Goal: Task Accomplishment & Management: Use online tool/utility

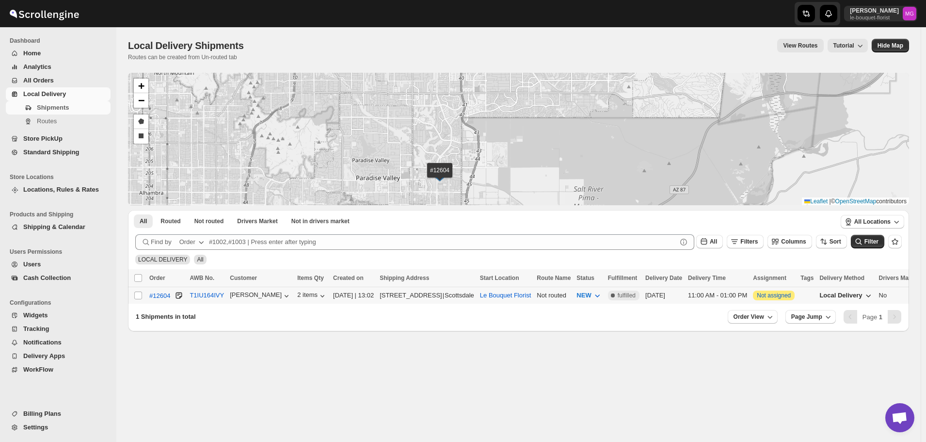
click at [135, 300] on td "Select shipment" at bounding box center [137, 295] width 18 height 17
checkbox input "true"
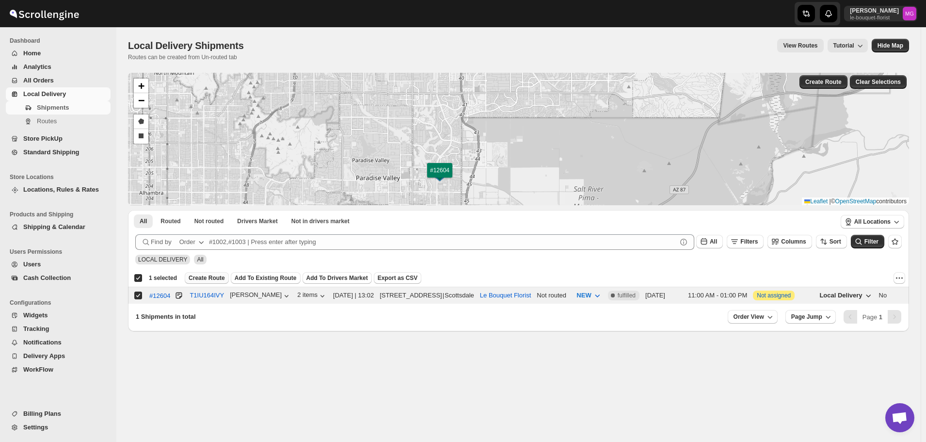
click at [201, 278] on span "Create Route" at bounding box center [207, 278] width 36 height 8
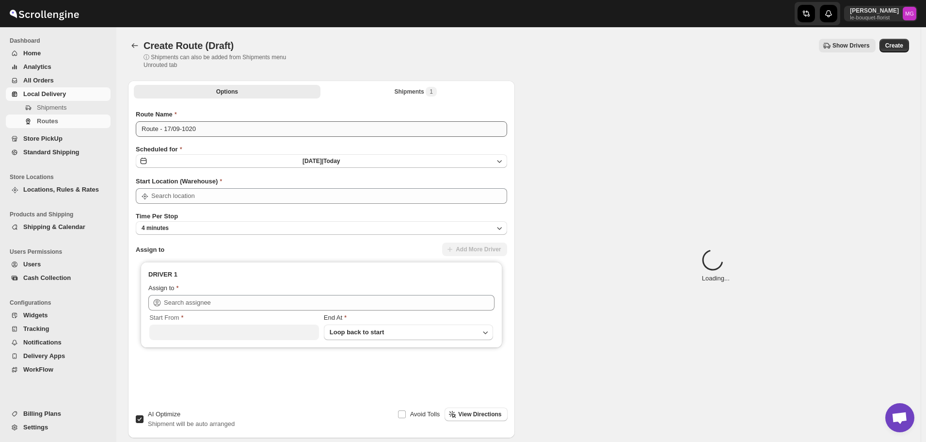
type input "Le Bouquet Florist"
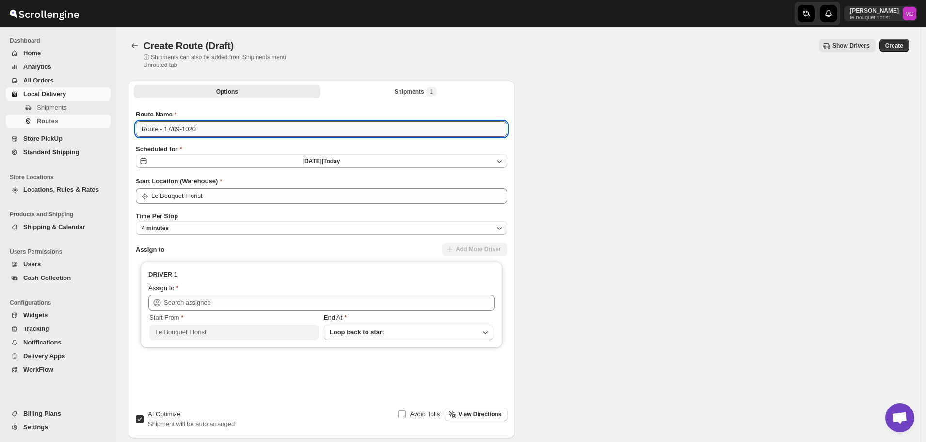
click at [189, 130] on input "Route - 17/09-1020" at bounding box center [321, 129] width 371 height 16
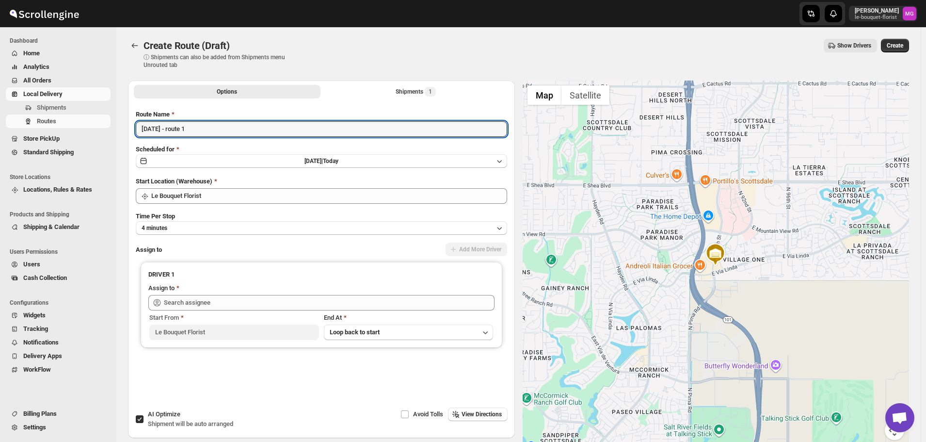
type input "[DATE] - route 1"
click at [164, 414] on span "AI Optimize" at bounding box center [164, 413] width 32 height 7
click at [144, 415] on input "AI Optimize Shipment will be auto arranged" at bounding box center [140, 419] width 8 height 8
checkbox input "false"
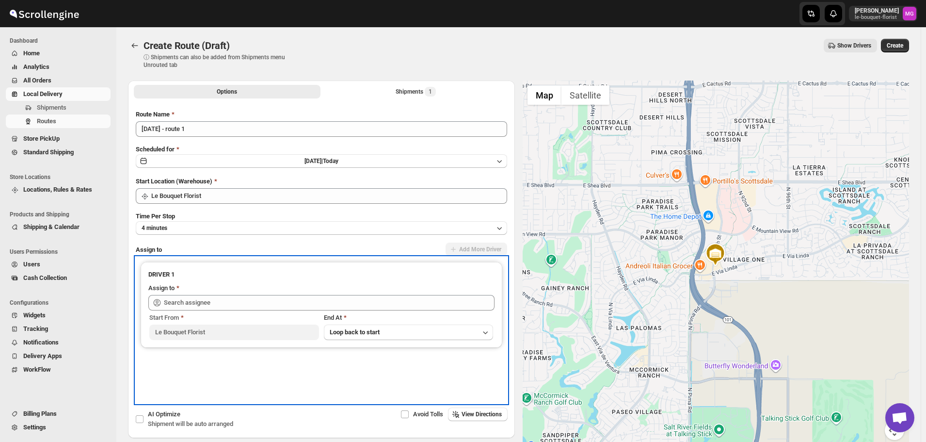
click at [215, 290] on div "Assign to" at bounding box center [321, 289] width 346 height 12
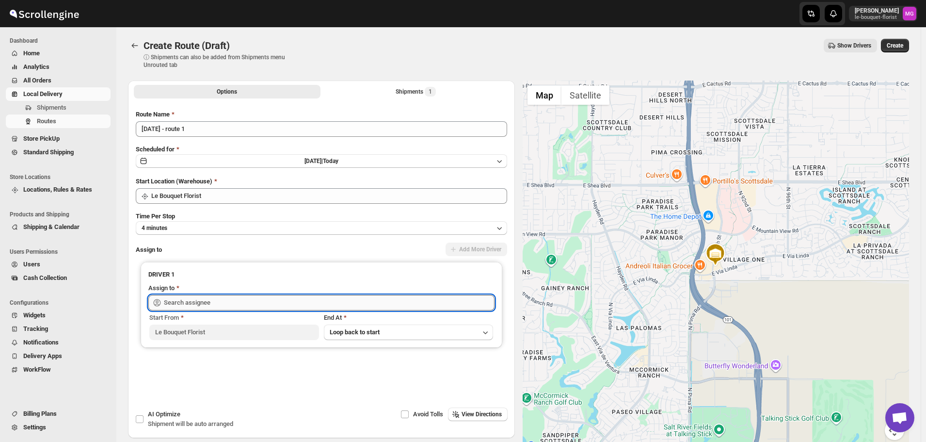
click at [213, 298] on input "text" at bounding box center [329, 303] width 331 height 16
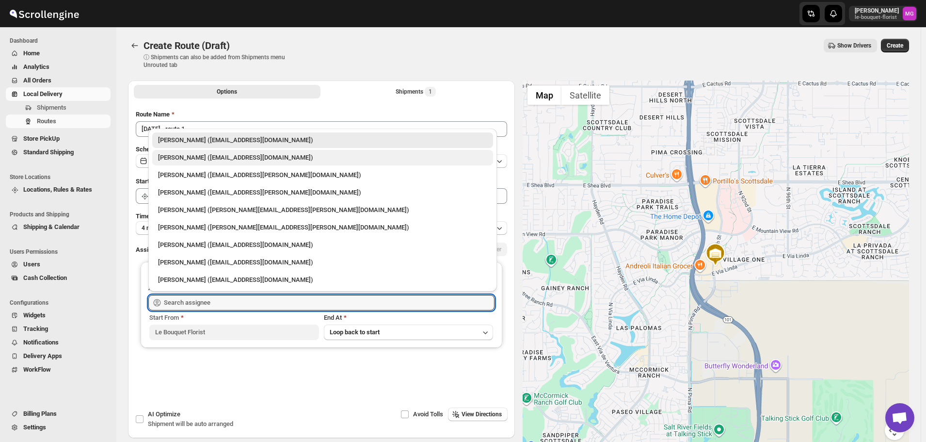
click at [192, 160] on div "Olivia Trott (oetrott@gmail.com)" at bounding box center [322, 158] width 329 height 10
type input "Olivia Trott (oetrott@gmail.com)"
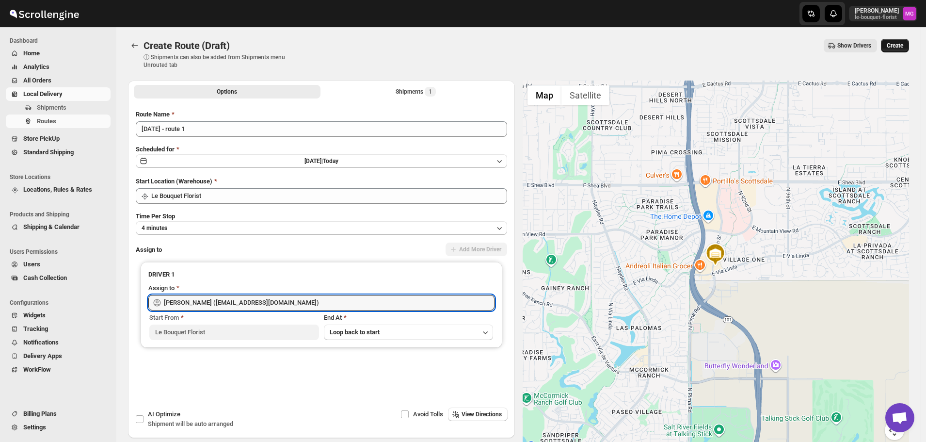
click at [897, 44] on span "Create" at bounding box center [895, 46] width 16 height 8
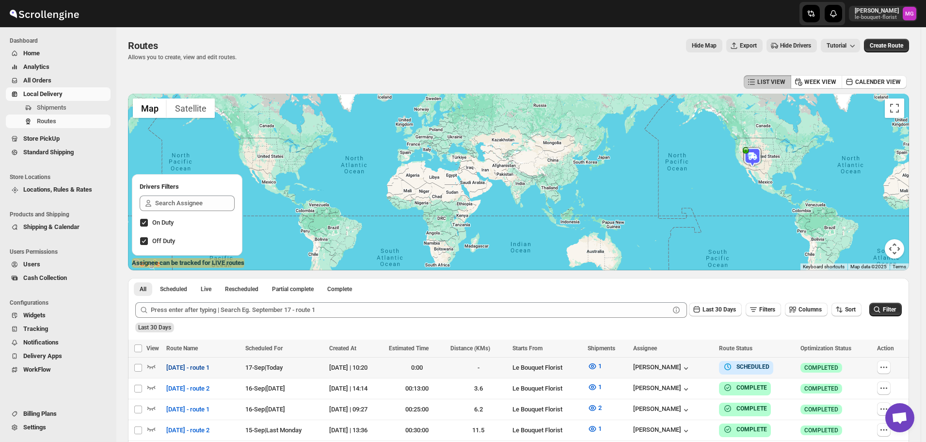
click at [193, 365] on span "[DATE] - route 1" at bounding box center [187, 368] width 43 height 10
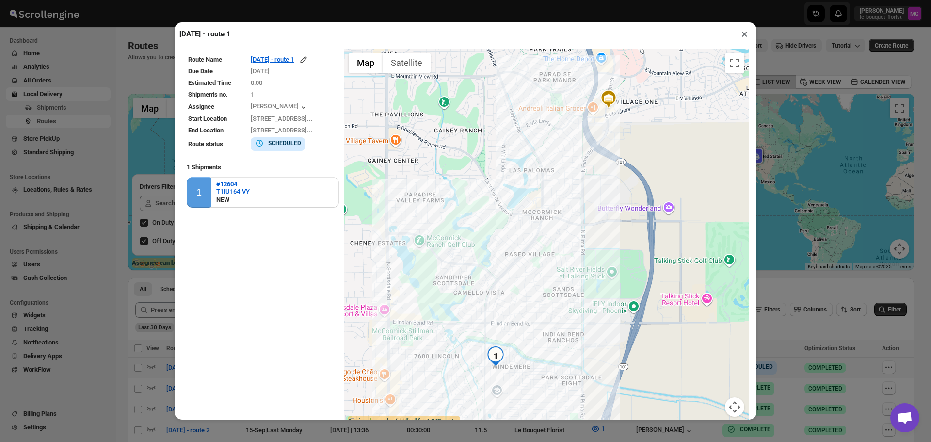
click at [746, 34] on button "×" at bounding box center [744, 34] width 14 height 14
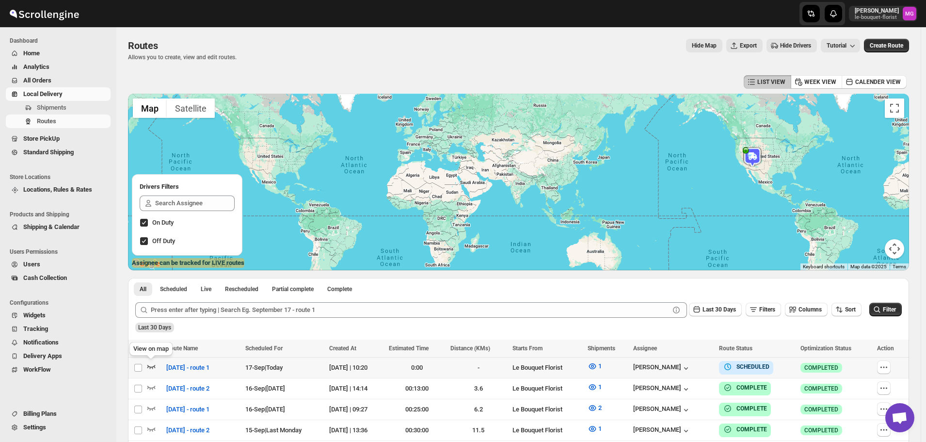
click at [150, 365] on icon "button" at bounding box center [151, 366] width 10 height 10
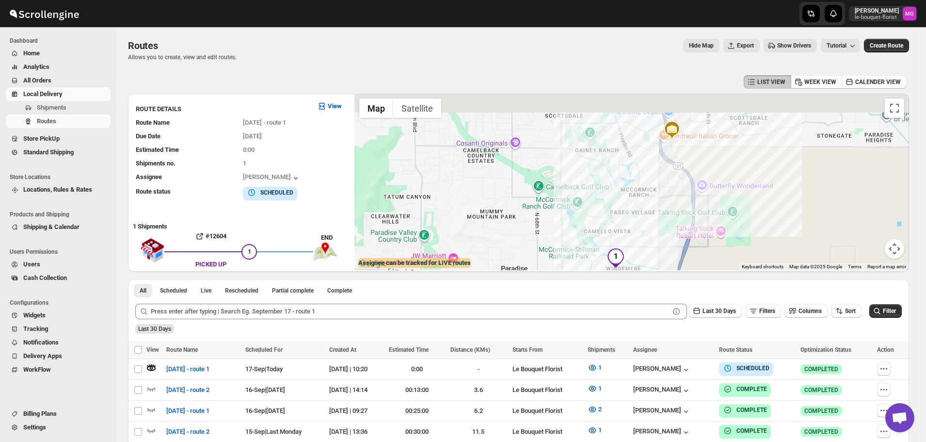
drag, startPoint x: 758, startPoint y: 174, endPoint x: 773, endPoint y: 225, distance: 54.2
click at [775, 225] on div at bounding box center [631, 182] width 555 height 176
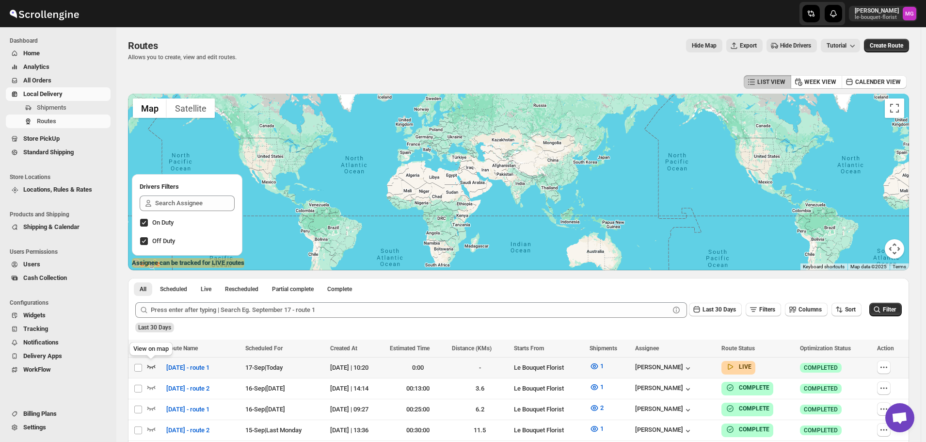
click at [152, 369] on icon "button" at bounding box center [151, 366] width 10 height 10
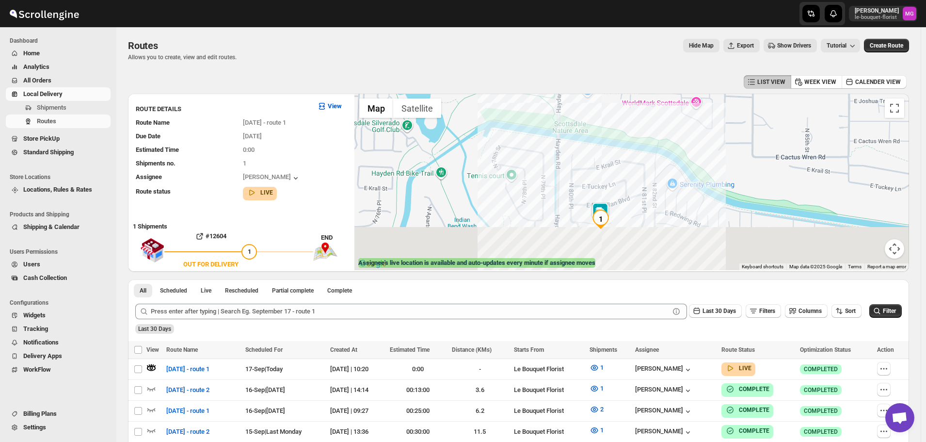
drag, startPoint x: 622, startPoint y: 247, endPoint x: 680, endPoint y: 174, distance: 93.4
click at [680, 174] on div at bounding box center [631, 182] width 555 height 176
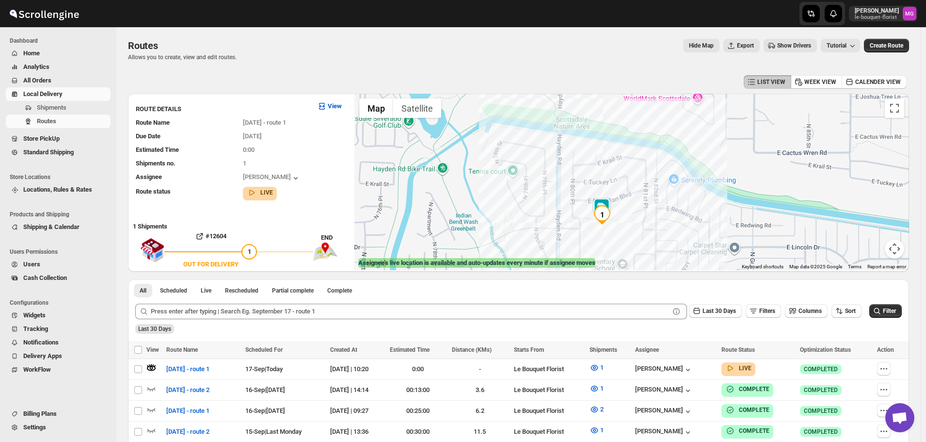
click at [607, 202] on img at bounding box center [601, 207] width 19 height 19
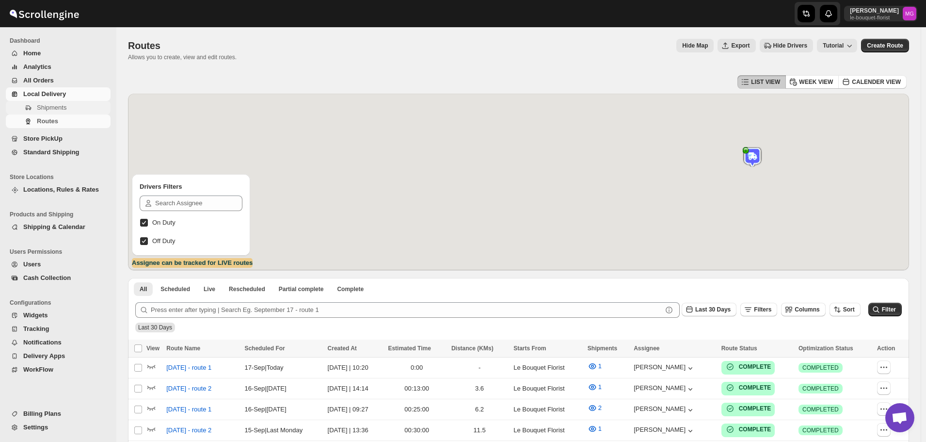
click at [42, 111] on span "Shipments" at bounding box center [52, 107] width 30 height 7
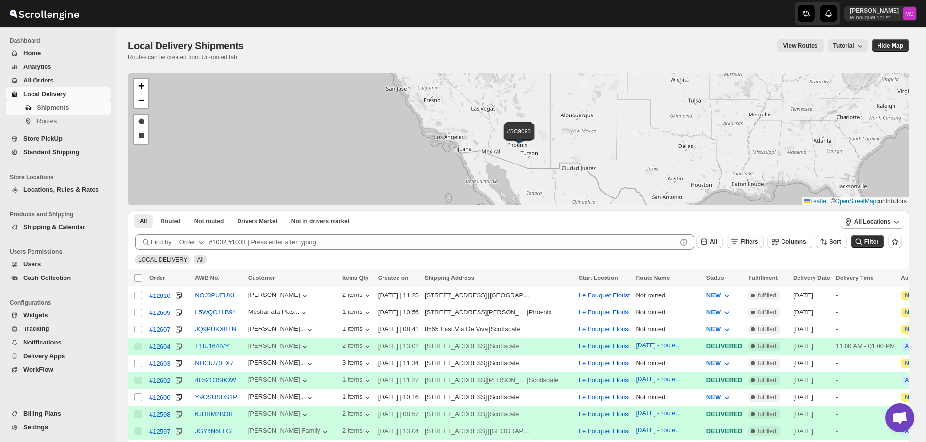
click at [750, 239] on button "Filters" at bounding box center [745, 242] width 37 height 14
click at [753, 284] on button "Add Filter" at bounding box center [755, 280] width 47 height 14
click at [734, 287] on div "Select" at bounding box center [754, 280] width 194 height 25
click at [733, 285] on button "Select" at bounding box center [701, 280] width 73 height 14
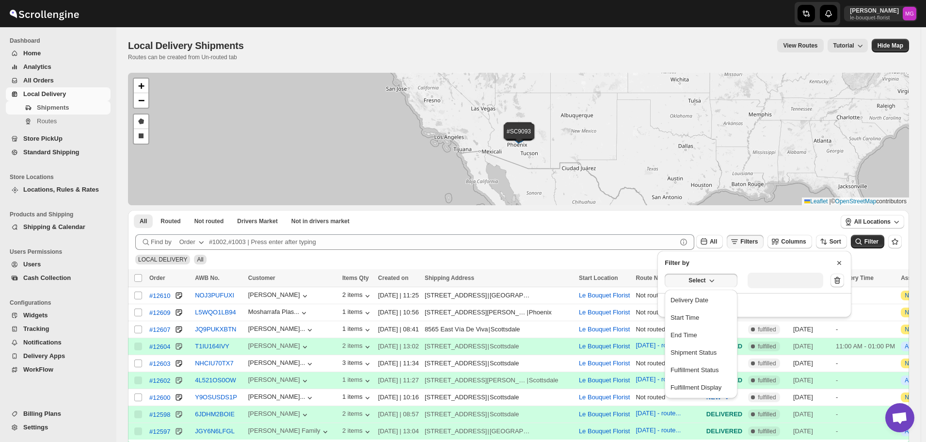
click at [720, 291] on ul "Delivery Date Start Time End Time Shipment Status Fulfillment Status Fulfillmen…" at bounding box center [701, 343] width 73 height 109
click at [720, 294] on button "Delivery Date" at bounding box center [701, 300] width 67 height 16
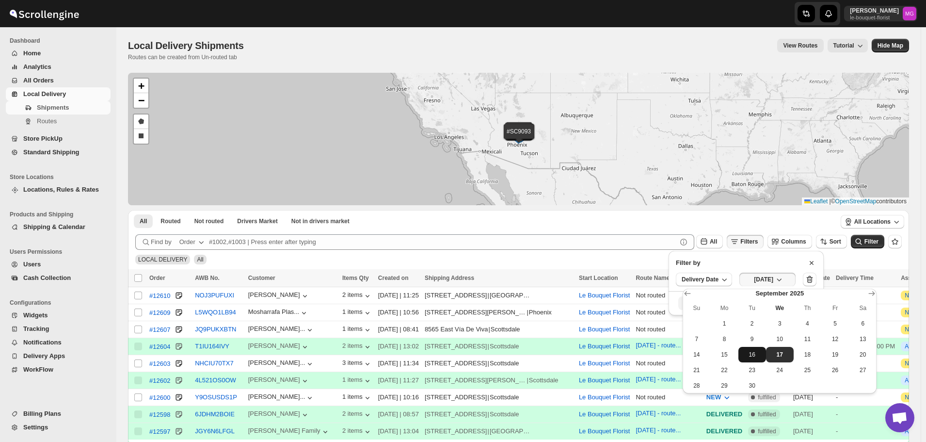
click at [754, 354] on span "16" at bounding box center [752, 355] width 20 height 8
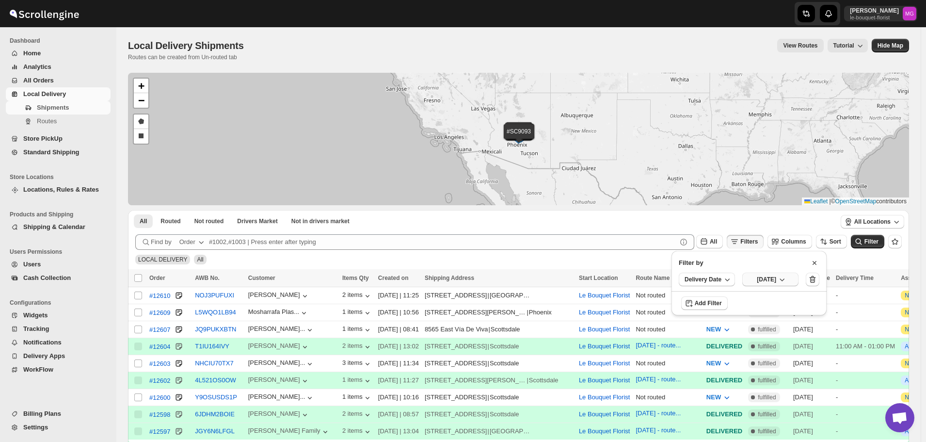
click at [776, 277] on span "Tue Sep 16 2025" at bounding box center [766, 279] width 19 height 8
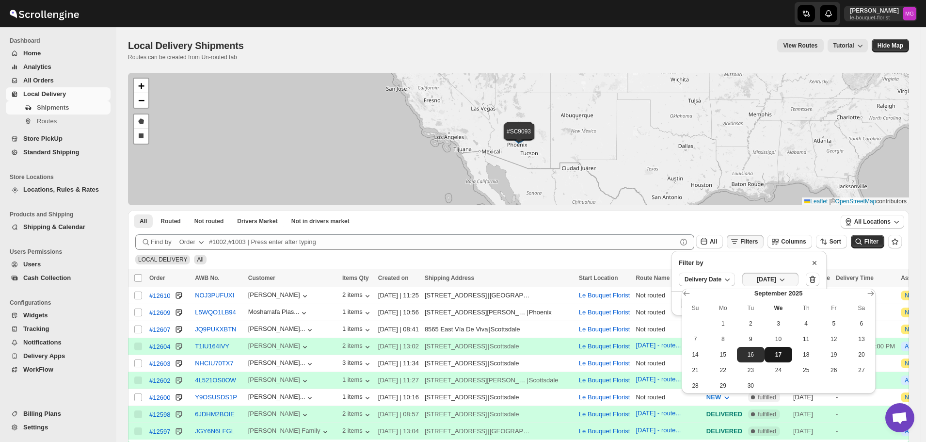
click at [779, 351] on span "17" at bounding box center [779, 355] width 20 height 8
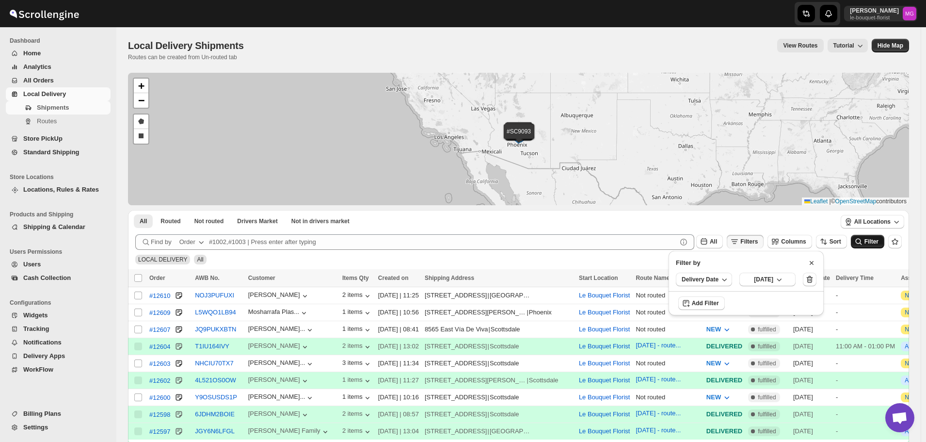
click at [861, 242] on icon "submit" at bounding box center [859, 242] width 10 height 10
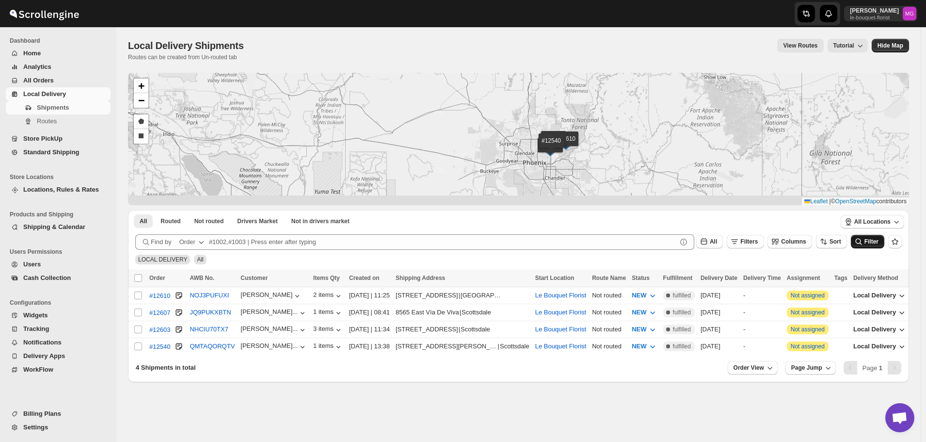
drag, startPoint x: 556, startPoint y: 125, endPoint x: 551, endPoint y: 119, distance: 7.9
click at [552, 120] on div "#12610 #12607 #12603 #12540 + − Draw a polygon Draw a rectangle Leaflet | © Ope…" at bounding box center [518, 139] width 781 height 132
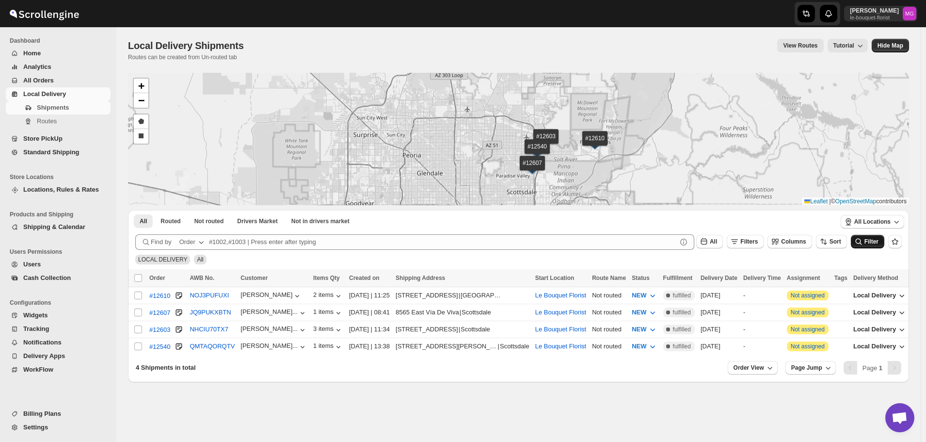
drag, startPoint x: 658, startPoint y: 160, endPoint x: 643, endPoint y: 95, distance: 67.5
click at [643, 95] on div "#12610 #12607 #12603 #12540 + − Draw a polygon Draw a rectangle Leaflet | © Ope…" at bounding box center [518, 139] width 781 height 132
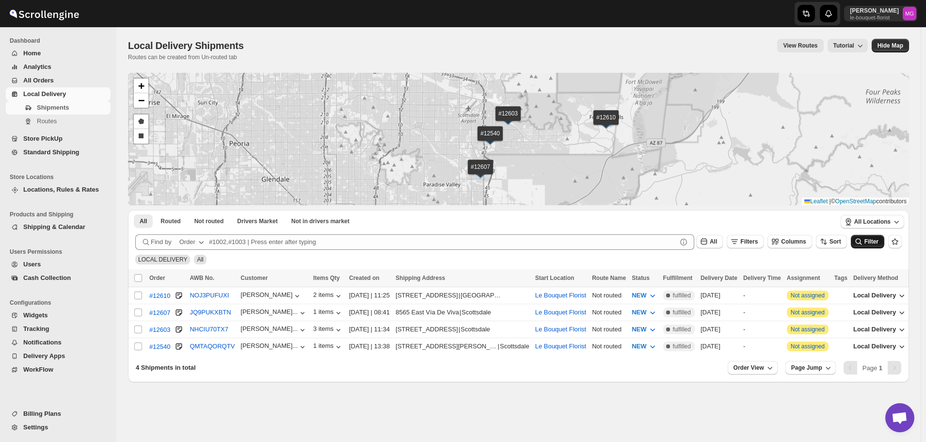
drag, startPoint x: 552, startPoint y: 136, endPoint x: 558, endPoint y: 140, distance: 7.3
click at [558, 140] on div "#12610 #12607 #12603 #12540 + − Draw a polygon Draw a rectangle Leaflet | © Ope…" at bounding box center [518, 139] width 781 height 132
click at [754, 236] on button "Filters" at bounding box center [745, 242] width 37 height 14
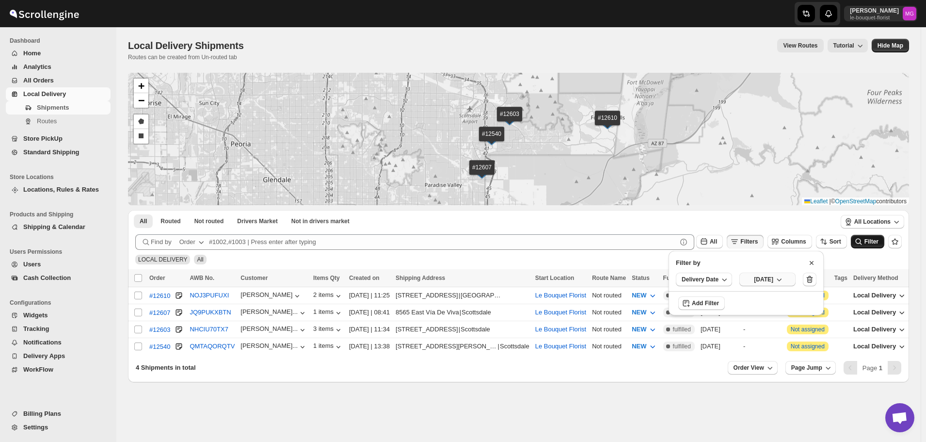
click at [771, 278] on span "Wed Sep 17 2025" at bounding box center [763, 279] width 19 height 8
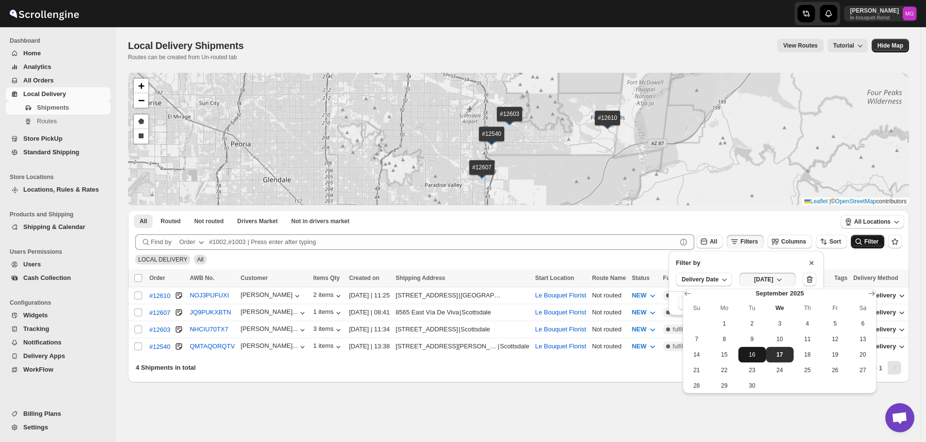
click at [751, 350] on button "16" at bounding box center [752, 355] width 28 height 16
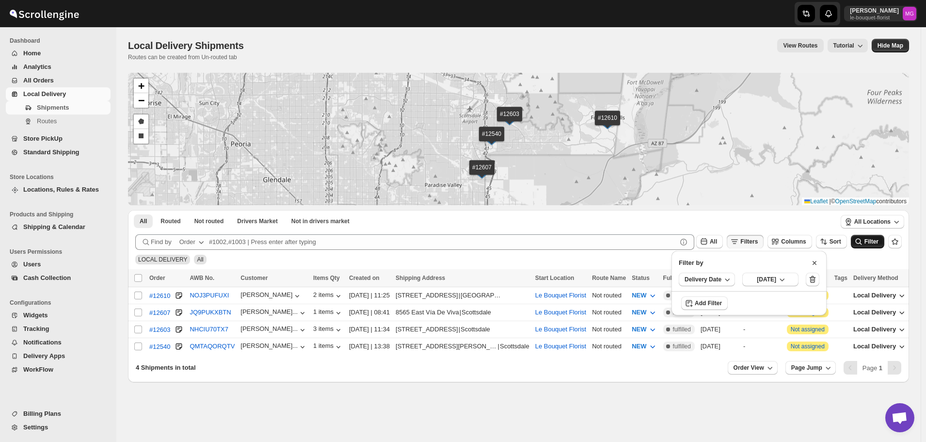
click at [864, 245] on icon "submit" at bounding box center [859, 242] width 10 height 10
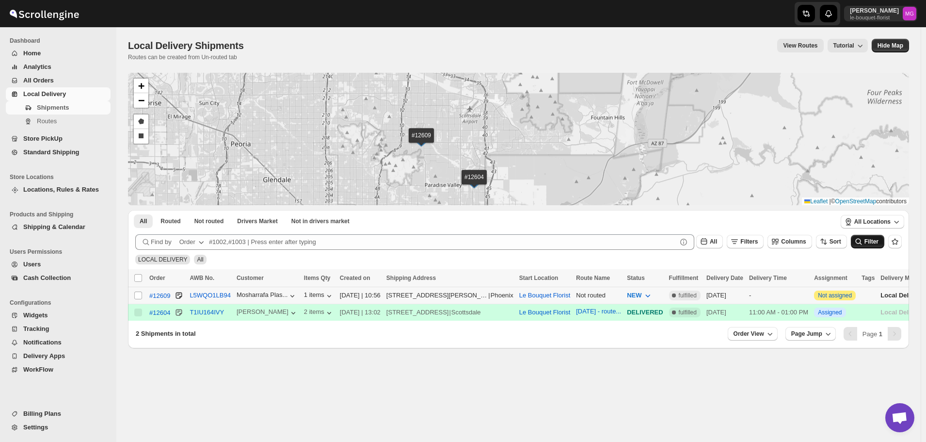
click at [143, 291] on div "Select shipment" at bounding box center [139, 295] width 10 height 9
checkbox input "true"
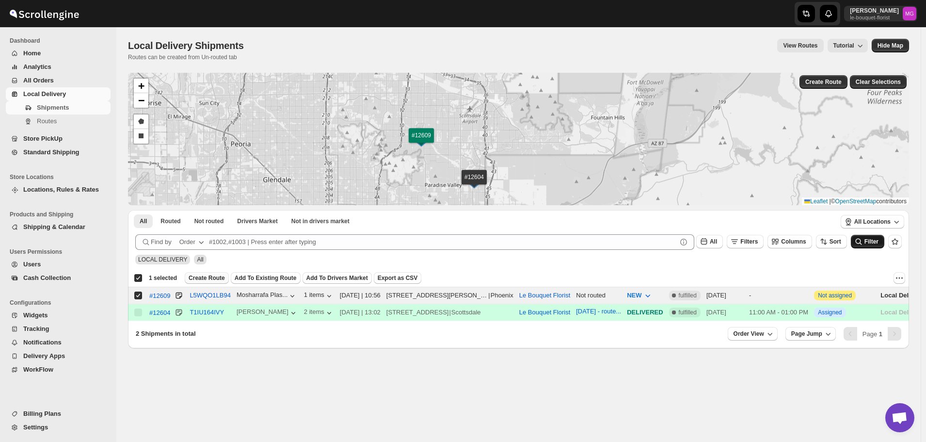
click at [210, 277] on span "Create Route" at bounding box center [207, 278] width 36 height 8
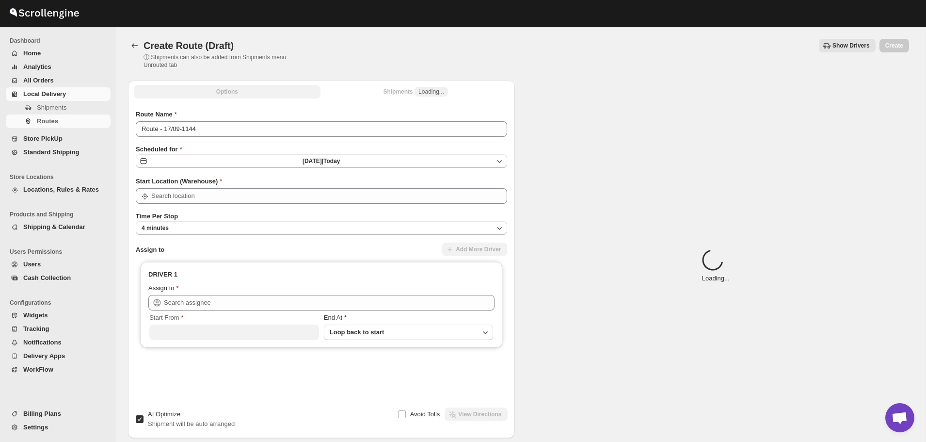
type input "Le Bouquet Florist"
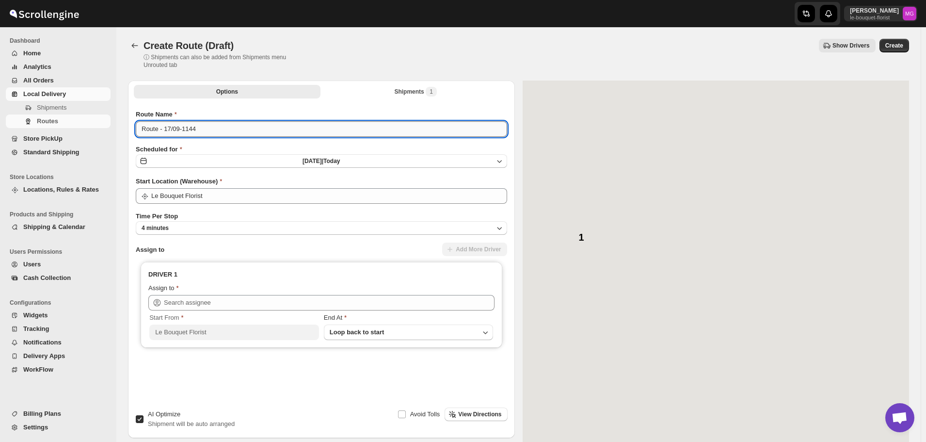
click at [203, 129] on input "Route - 17/09-1144" at bounding box center [321, 129] width 371 height 16
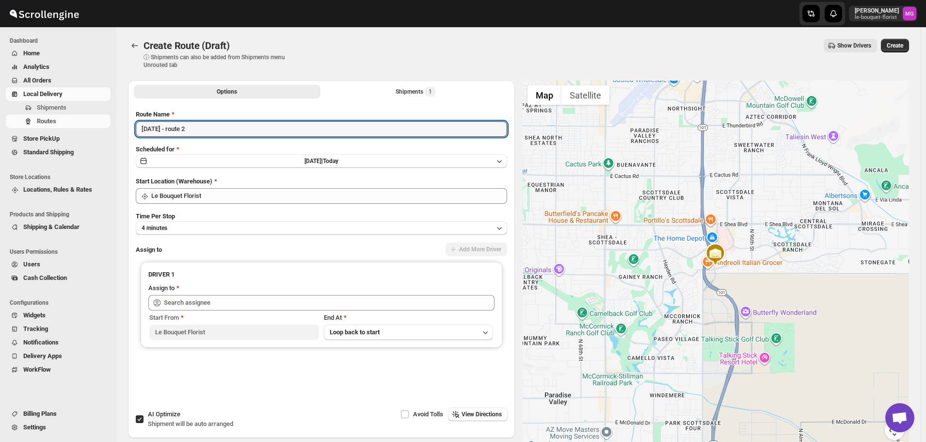
type input "[DATE] - route 2"
click at [159, 427] on span "Shipment will be auto arranged" at bounding box center [190, 423] width 85 height 7
click at [144, 423] on input "AI Optimize Shipment will be auto arranged" at bounding box center [140, 419] width 8 height 8
checkbox input "false"
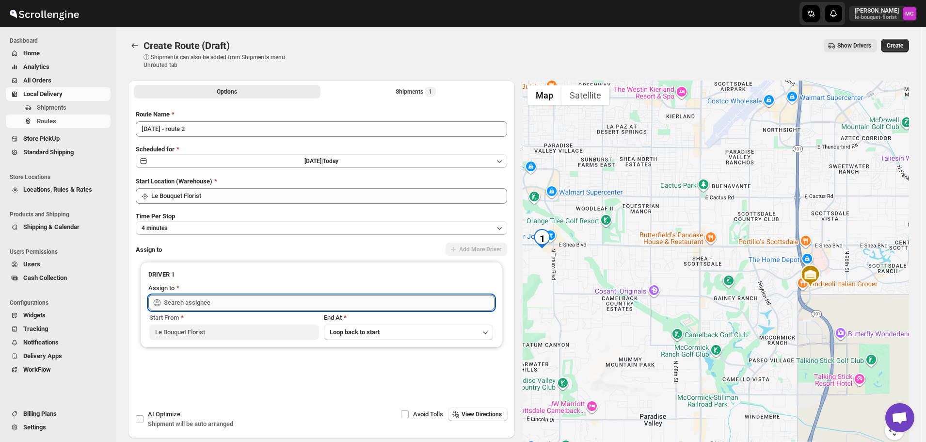
click at [214, 300] on input "text" at bounding box center [329, 303] width 331 height 16
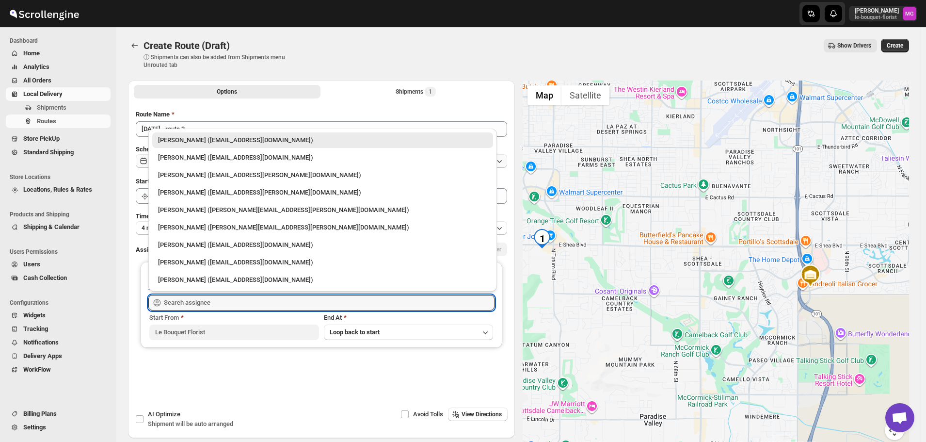
click at [196, 156] on div "Olivia Trott (oetrott@gmail.com)" at bounding box center [322, 158] width 329 height 10
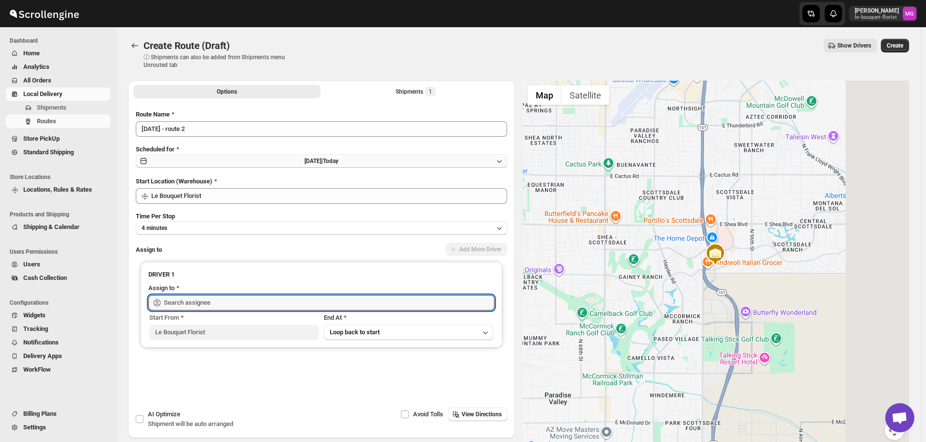
type input "Olivia Trott (oetrott@gmail.com)"
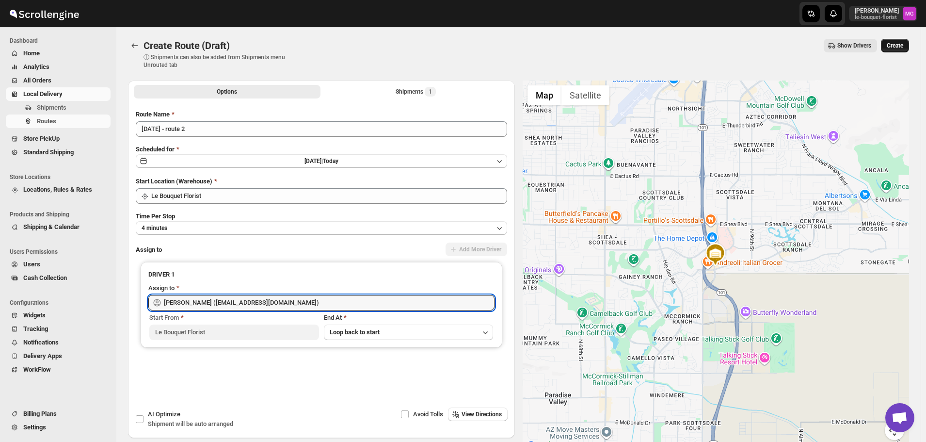
click at [897, 46] on span "Create" at bounding box center [895, 46] width 16 height 8
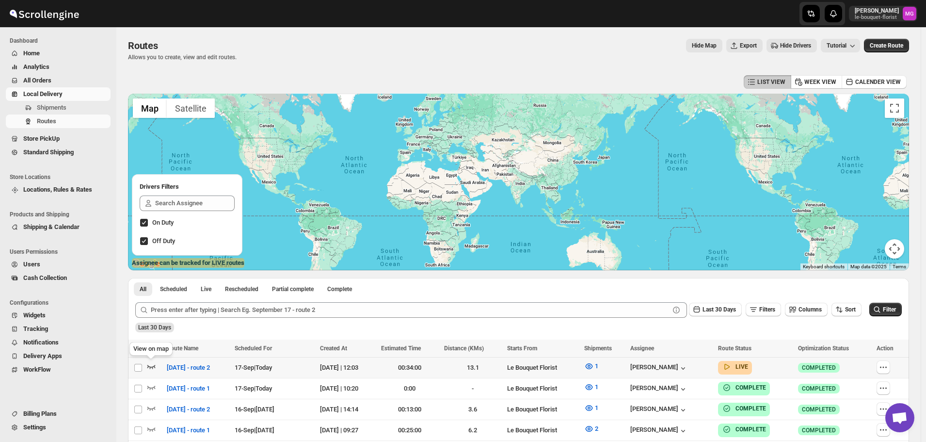
click at [149, 366] on icon "button" at bounding box center [151, 367] width 8 height 4
click at [151, 364] on icon "button" at bounding box center [151, 366] width 10 height 10
click at [155, 235] on label "Off Duty" at bounding box center [187, 241] width 95 height 14
click at [148, 237] on input "Off Duty" at bounding box center [144, 241] width 8 height 8
checkbox input "false"
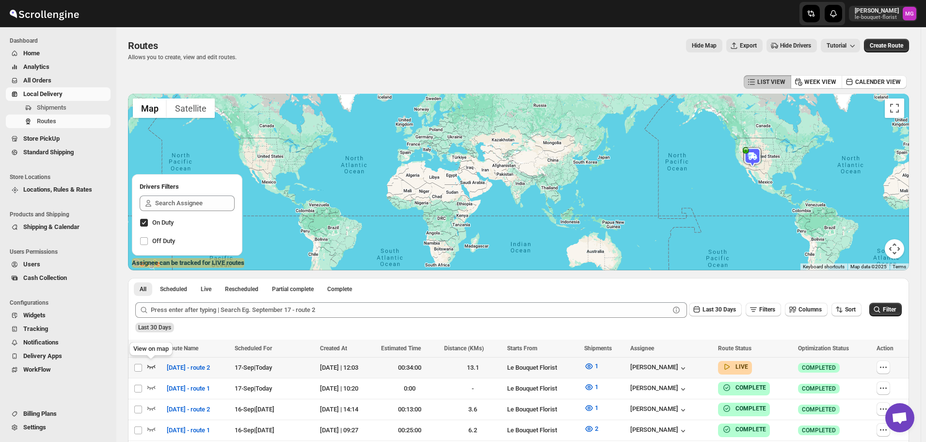
click at [147, 363] on icon "button" at bounding box center [151, 366] width 10 height 10
click at [155, 370] on icon "button" at bounding box center [151, 366] width 10 height 10
click at [28, 100] on link "Local Delivery" at bounding box center [58, 94] width 105 height 14
